Goal: Check status: Check status

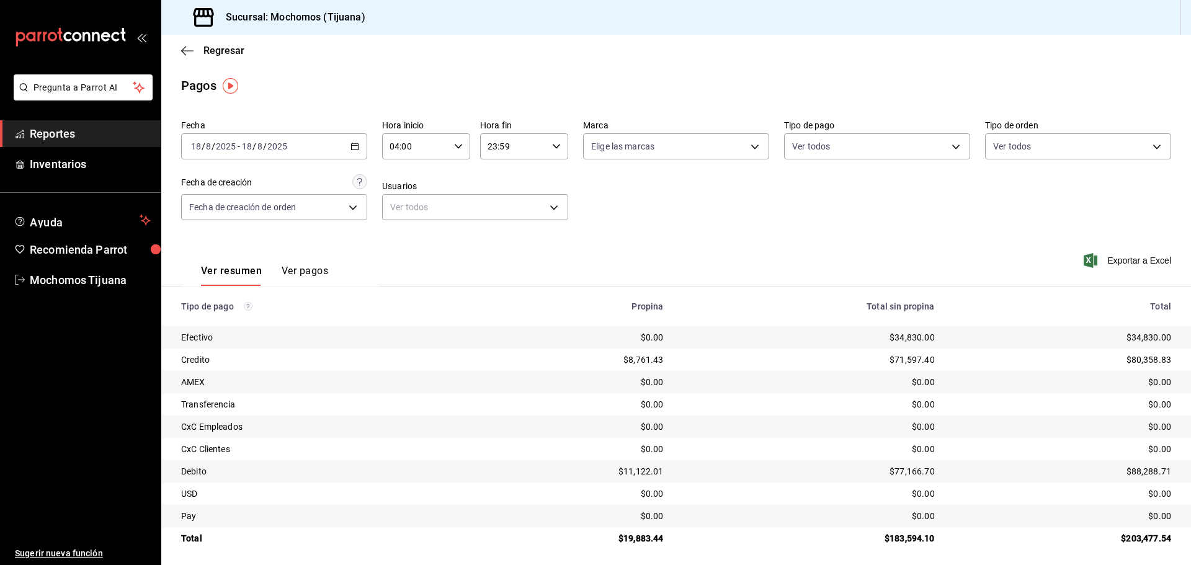
click at [180, 51] on div "Regresar" at bounding box center [675, 51] width 1029 height 32
click at [186, 49] on icon "button" at bounding box center [187, 50] width 12 height 11
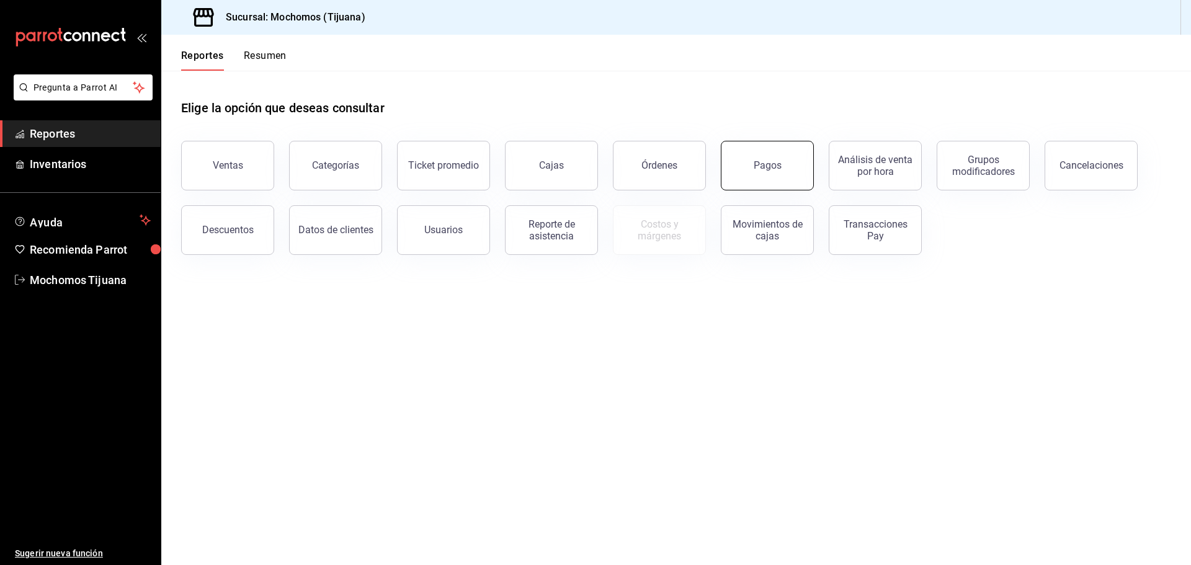
click at [744, 174] on button "Pagos" at bounding box center [767, 166] width 93 height 50
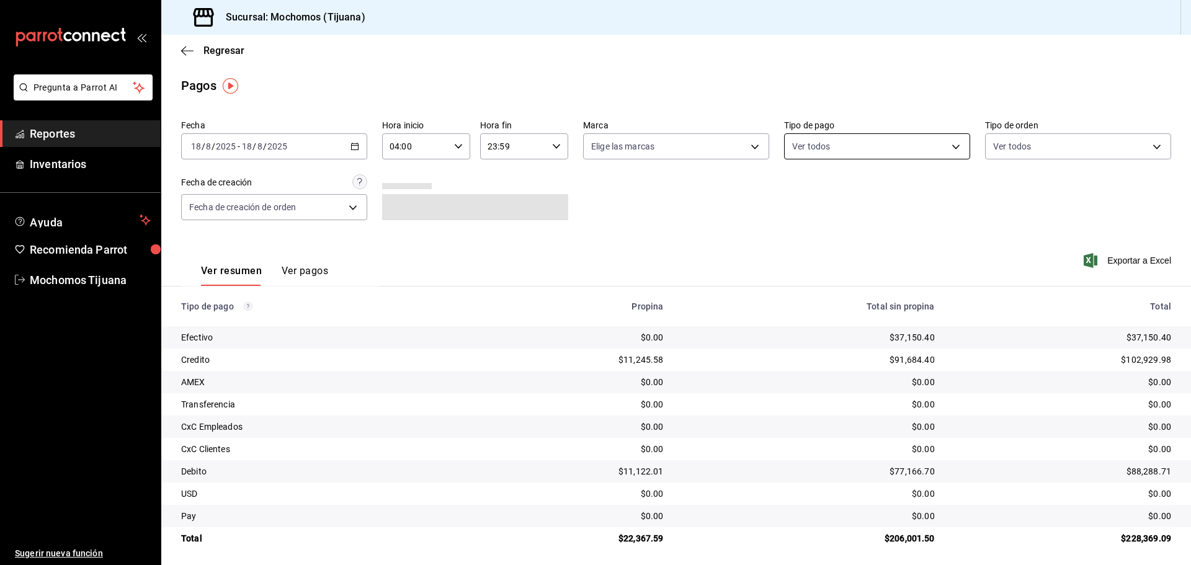
click at [948, 149] on body "Pregunta a Parrot AI Reportes Inventarios Ayuda Recomienda Parrot Mochomos Tiju…" at bounding box center [595, 282] width 1191 height 565
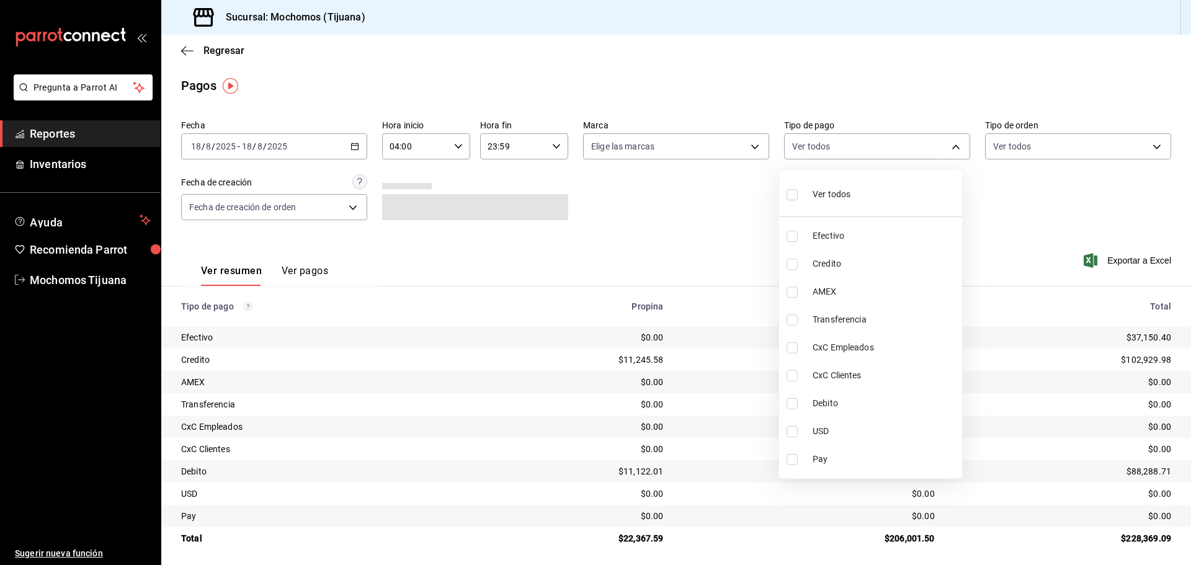
click at [796, 266] on input "checkbox" at bounding box center [791, 264] width 11 height 11
checkbox input "true"
type input "a27a072c-b141-4985-9f83-ae60dbe2196b"
click at [801, 398] on input "checkbox" at bounding box center [797, 403] width 11 height 11
checkbox input "true"
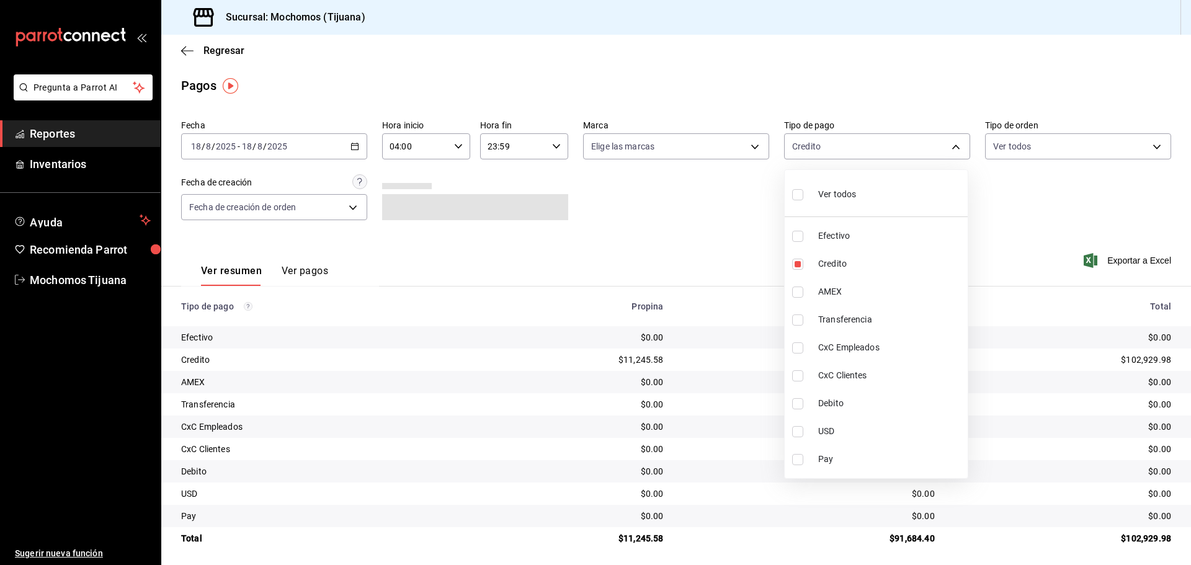
type input "a27a072c-b141-4985-9f83-ae60dbe2196b,b7370aa5-450f-4a05-bab4-2784151f97fb"
